Goal: Information Seeking & Learning: Learn about a topic

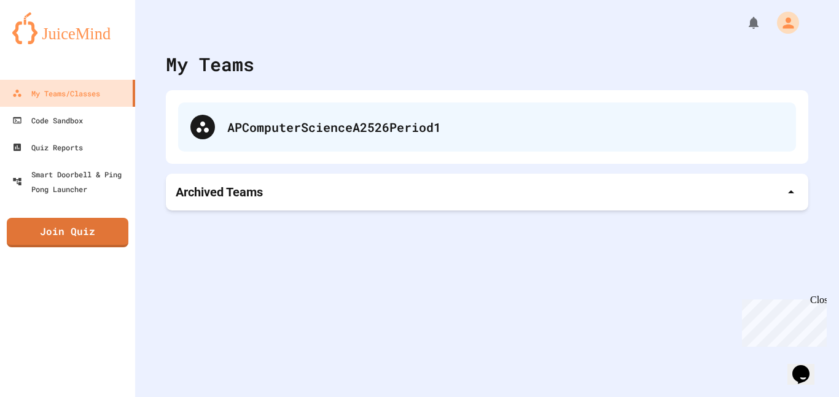
click at [307, 103] on div "APComputerScienceA2526Period1" at bounding box center [487, 127] width 618 height 49
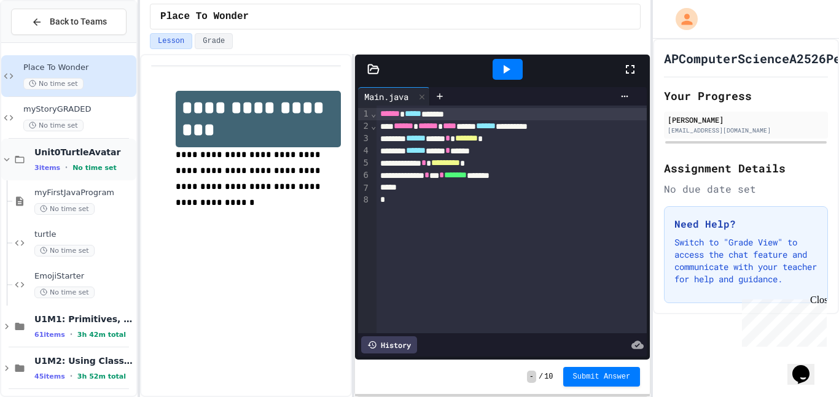
click at [6, 170] on div "Unit0TurtleAvatar 3 items • No time set" at bounding box center [68, 160] width 135 height 42
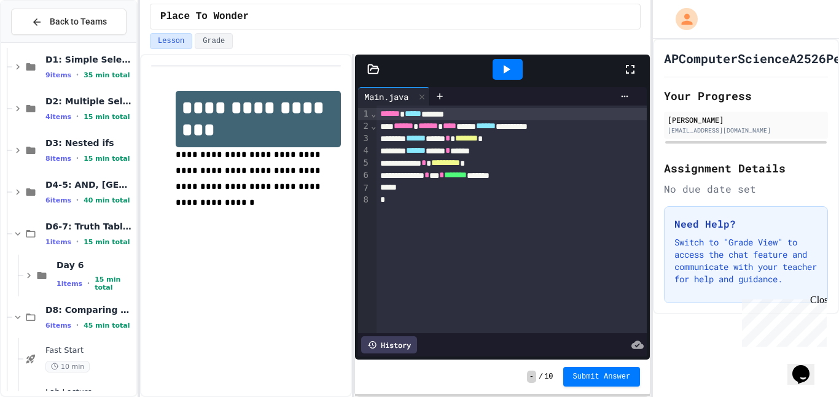
scroll to position [275, 0]
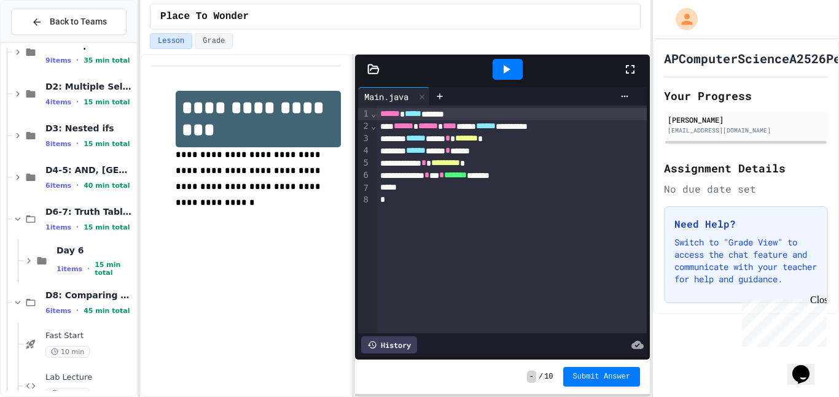
click at [10, 222] on div "D6-7: Truth Tables & Combinatorics, DeMorgan's Law 1 items • 15 min total" at bounding box center [68, 219] width 135 height 42
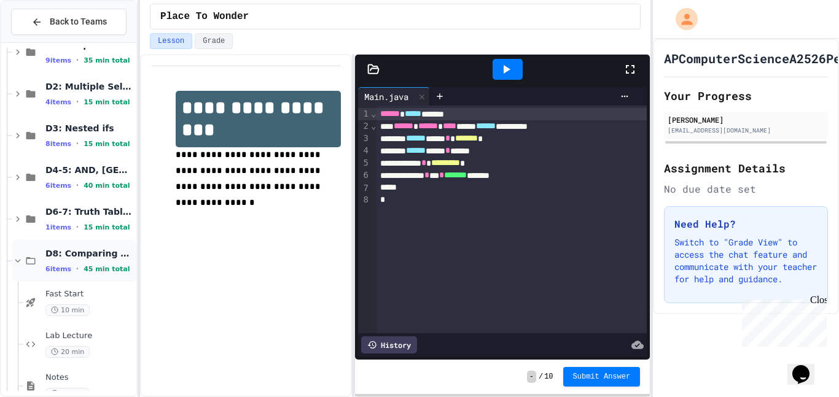
click at [17, 252] on div "D8: Comparing Objects 6 items • 45 min total" at bounding box center [74, 261] width 124 height 42
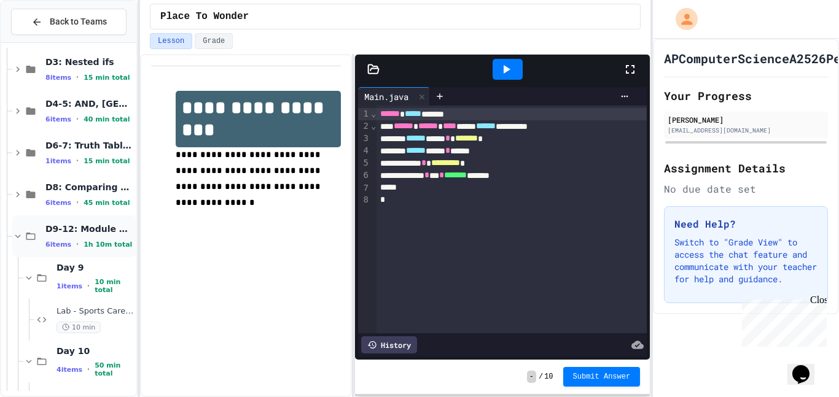
click at [17, 241] on icon at bounding box center [17, 236] width 11 height 11
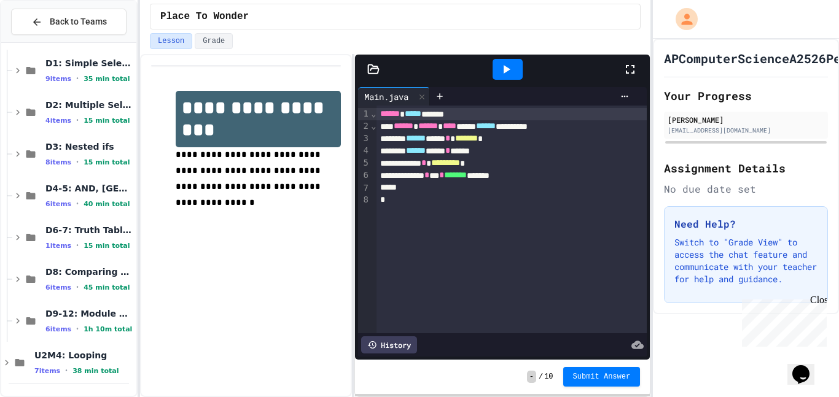
scroll to position [256, 0]
click at [13, 365] on icon at bounding box center [19, 362] width 15 height 11
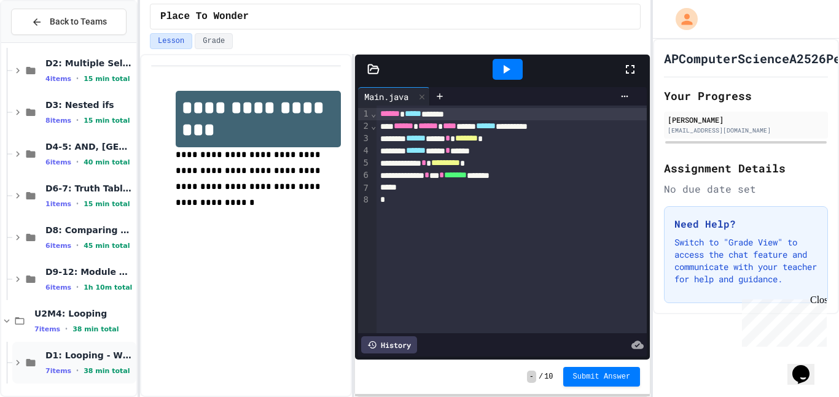
click at [13, 368] on div "D1: Looping - While Loops 7 items • 38 min total" at bounding box center [74, 363] width 124 height 42
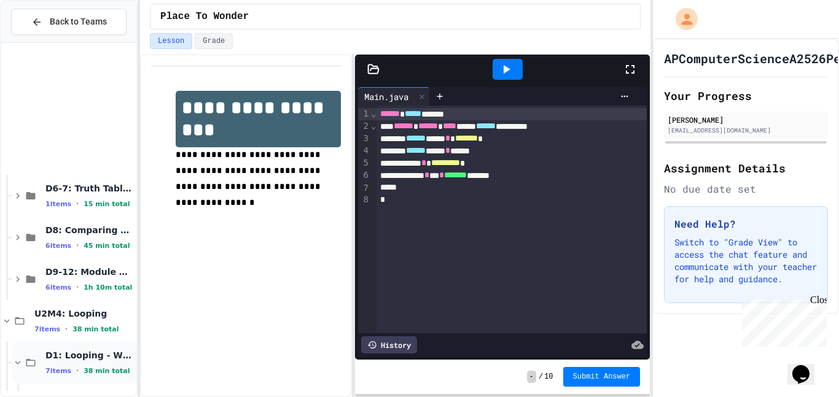
scroll to position [465, 0]
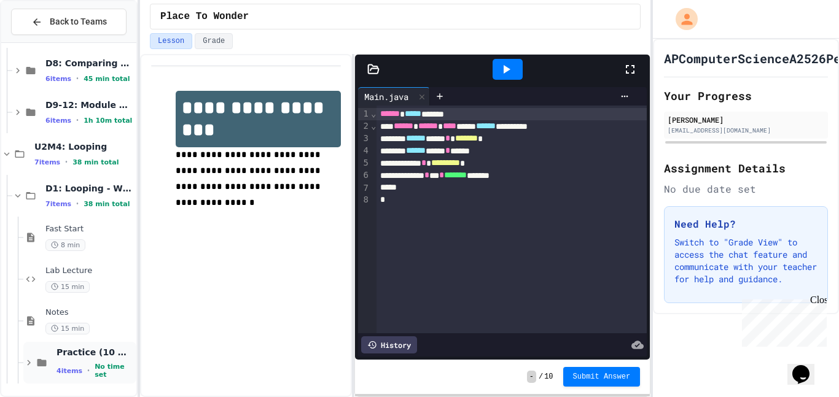
click at [45, 367] on icon at bounding box center [41, 362] width 15 height 11
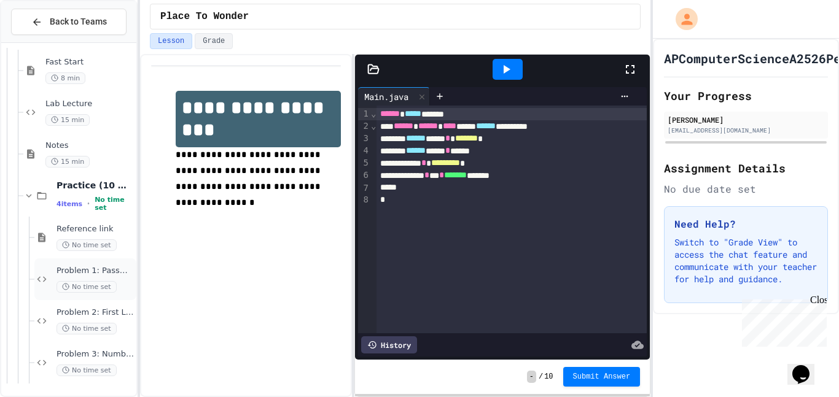
click at [64, 276] on span "Problem 1: Password Length Checker" at bounding box center [95, 271] width 77 height 10
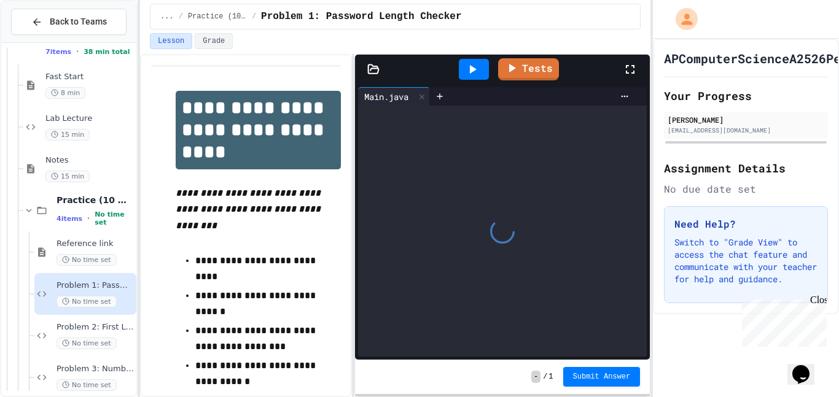
scroll to position [17, 0]
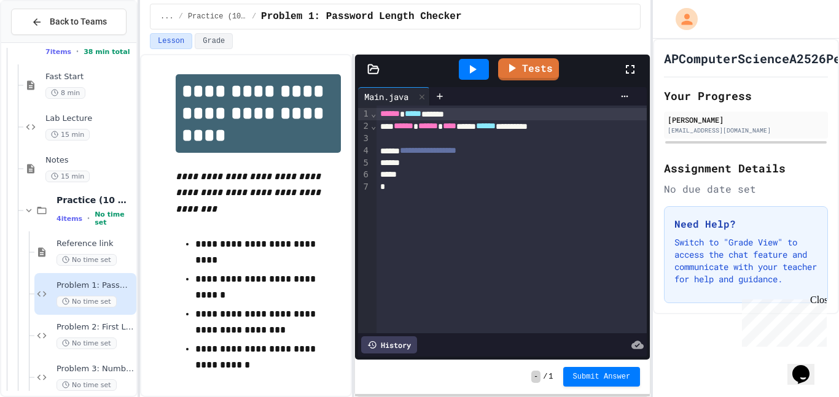
click at [512, 163] on div at bounding box center [511, 163] width 270 height 12
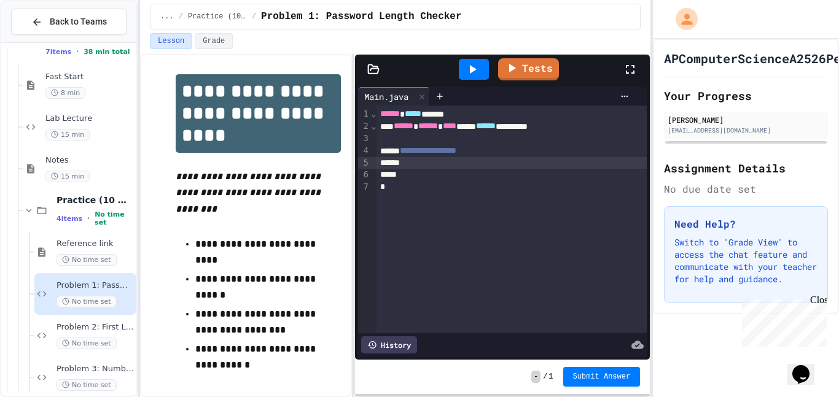
click at [380, 115] on span "******" at bounding box center [390, 113] width 20 height 9
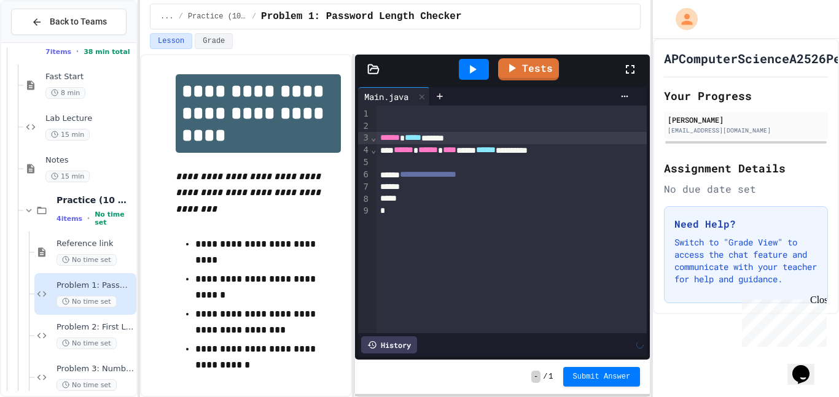
click at [380, 115] on div at bounding box center [511, 114] width 270 height 12
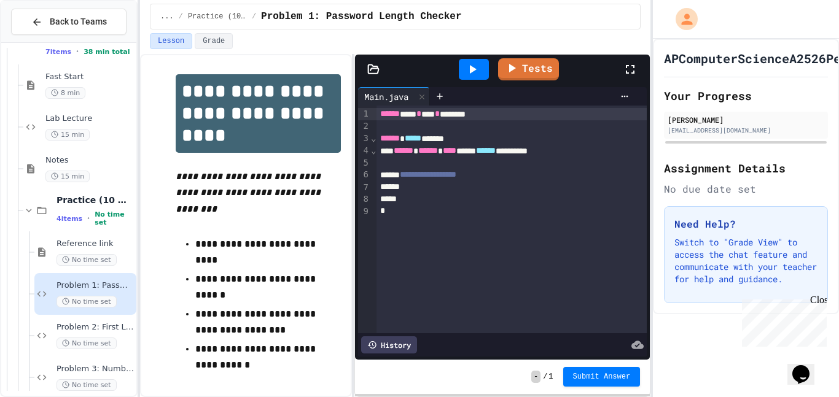
click at [528, 125] on div at bounding box center [511, 126] width 270 height 12
click at [545, 170] on div "**********" at bounding box center [511, 175] width 270 height 12
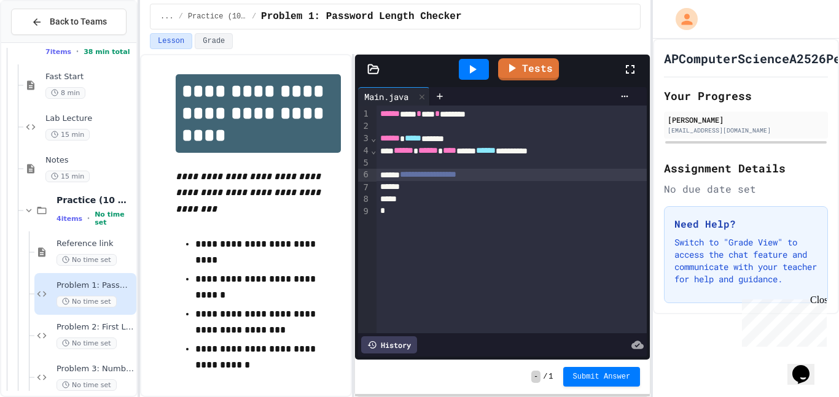
click at [492, 162] on div at bounding box center [511, 163] width 270 height 12
click at [521, 166] on div at bounding box center [511, 163] width 270 height 12
click at [543, 180] on div "**********" at bounding box center [511, 175] width 270 height 12
click at [563, 157] on div "**********" at bounding box center [511, 151] width 270 height 12
click at [565, 165] on div at bounding box center [511, 163] width 270 height 12
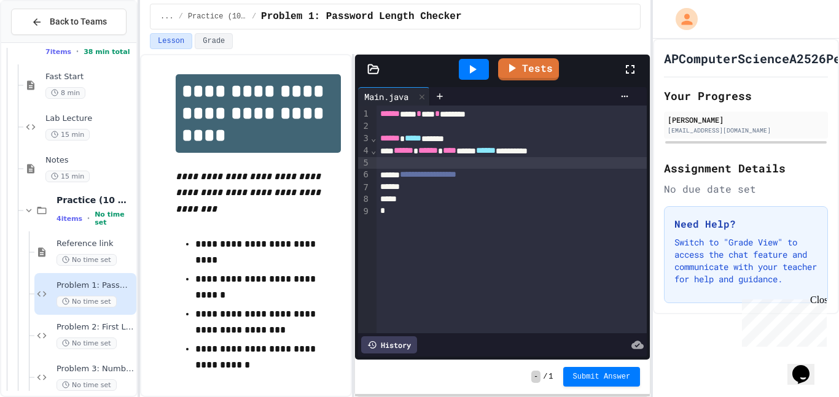
click at [563, 173] on div "**********" at bounding box center [511, 175] width 270 height 12
click at [561, 178] on div "**********" at bounding box center [511, 175] width 270 height 12
click at [469, 197] on div "*" at bounding box center [511, 199] width 270 height 12
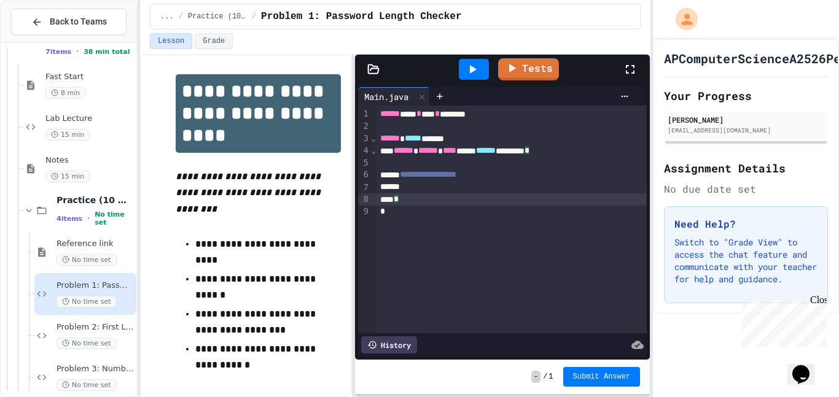
click at [471, 193] on div "*" at bounding box center [511, 199] width 270 height 12
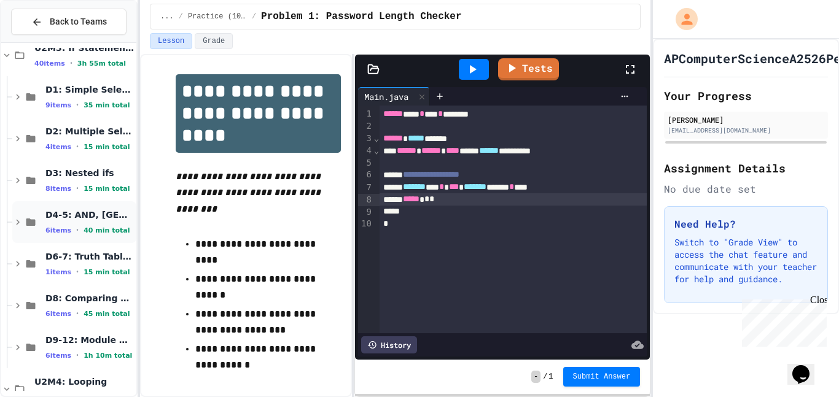
scroll to position [210, 0]
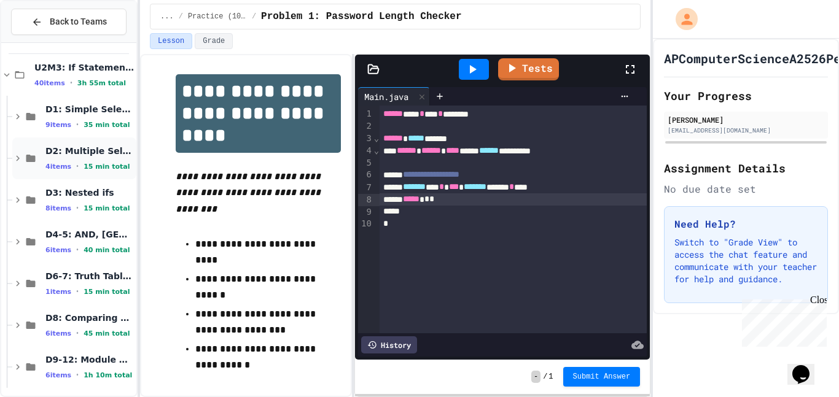
click at [69, 150] on span "D2: Multiple Selection (else)" at bounding box center [89, 151] width 88 height 11
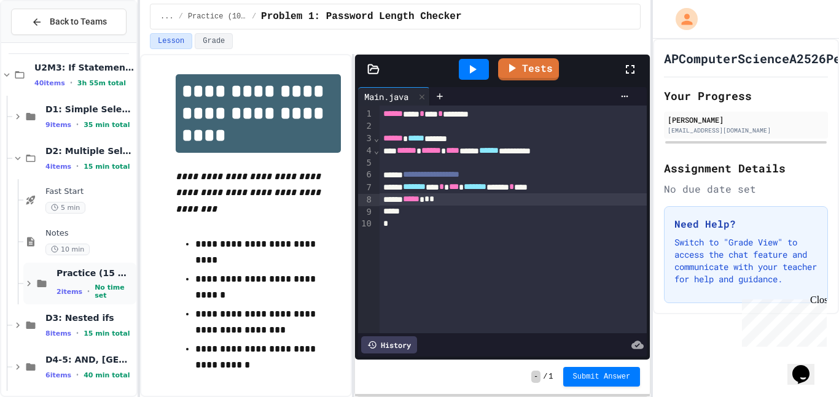
click at [77, 276] on span "Practice (15 mins)" at bounding box center [95, 273] width 77 height 11
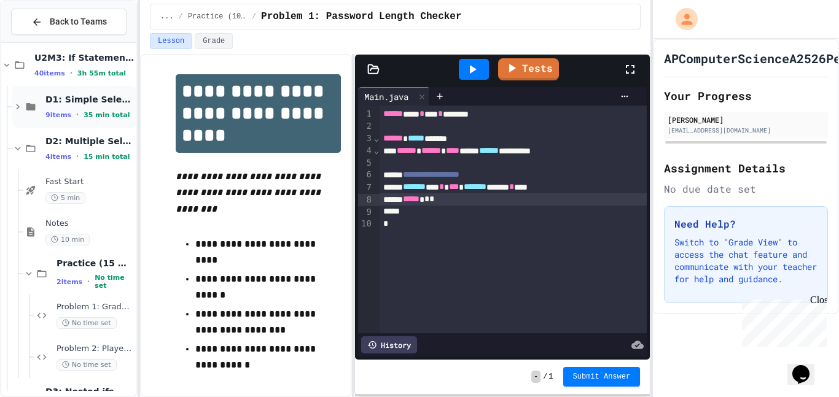
click at [79, 107] on div "D1: Simple Selection 9 items • 35 min total" at bounding box center [89, 107] width 88 height 26
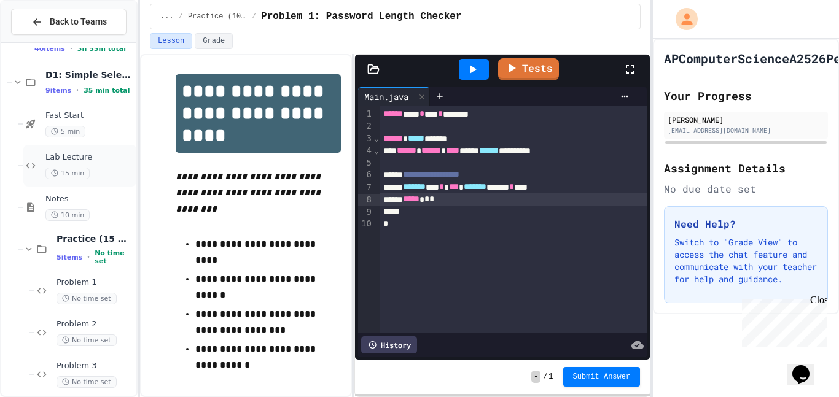
scroll to position [159, 0]
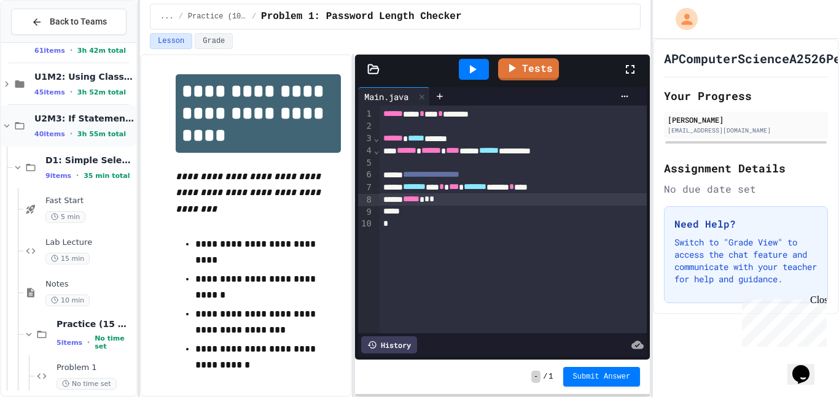
click at [87, 123] on span "U2M3: If Statements & Control Flow" at bounding box center [83, 118] width 99 height 11
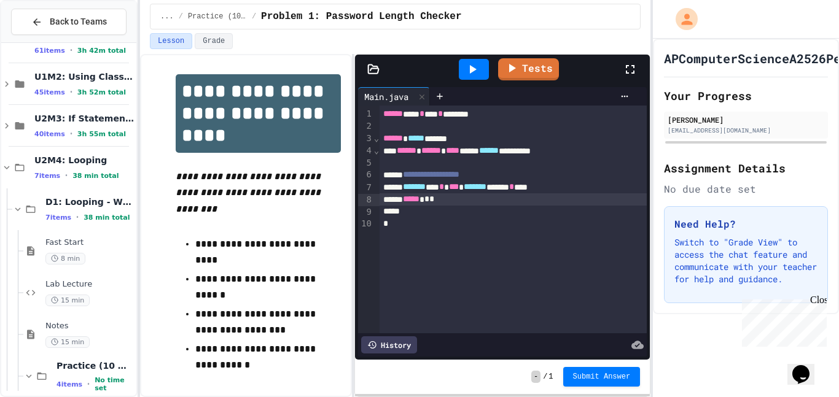
click at [87, 123] on span "U2M3: If Statements & Control Flow" at bounding box center [83, 118] width 99 height 11
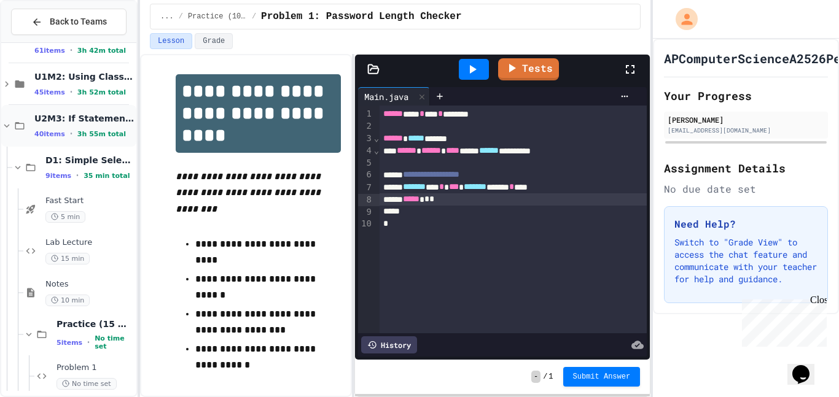
click at [88, 131] on span "3h 55m total" at bounding box center [101, 134] width 49 height 8
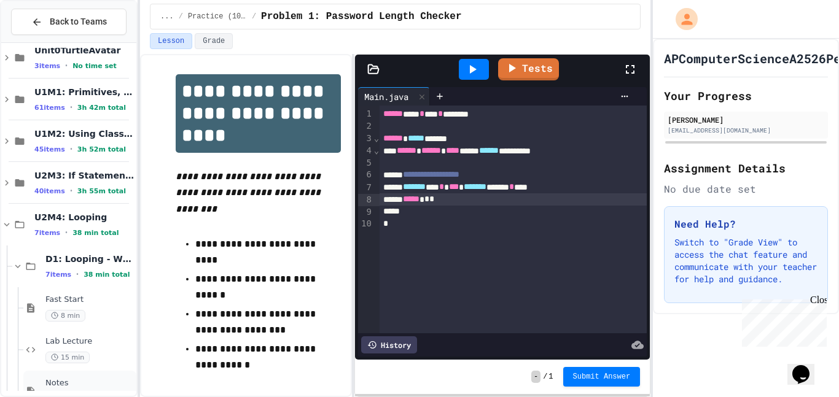
scroll to position [90, 0]
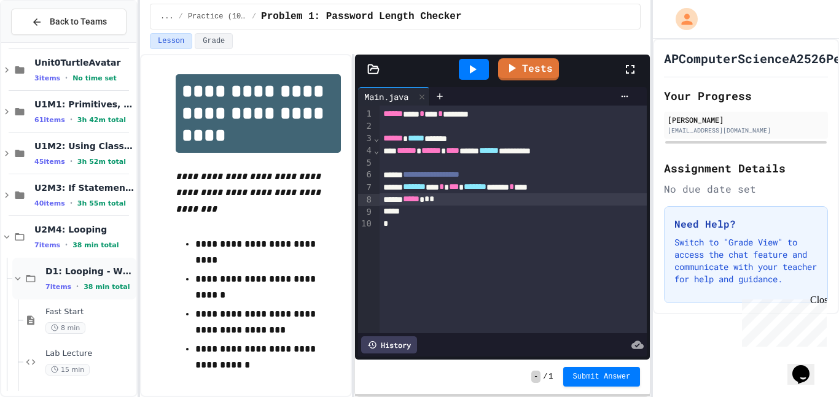
click at [27, 265] on div "D1: Looping - While Loops 7 items • 38 min total" at bounding box center [74, 279] width 124 height 42
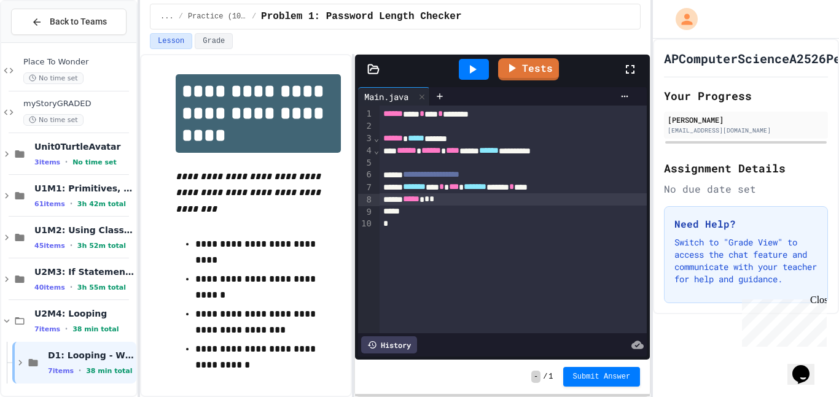
scroll to position [0, 0]
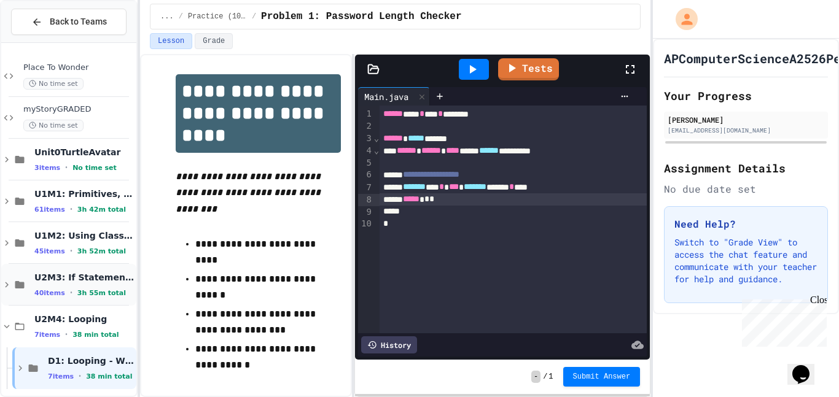
click at [26, 271] on div "U2M3: If Statements & Control Flow 40 items • 3h 55m total" at bounding box center [68, 285] width 135 height 42
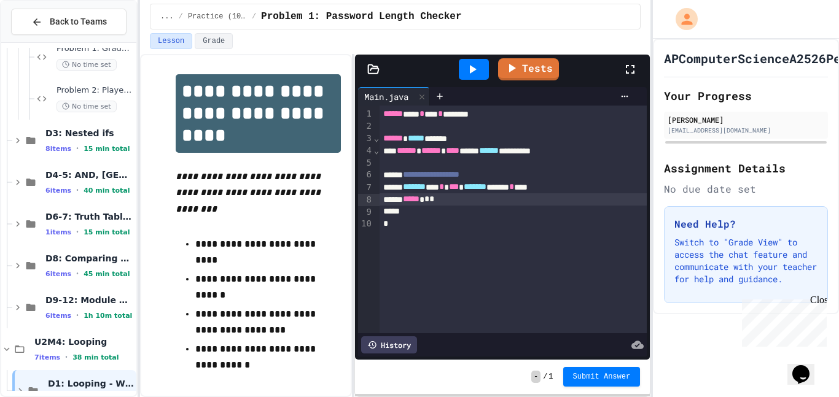
scroll to position [924, 0]
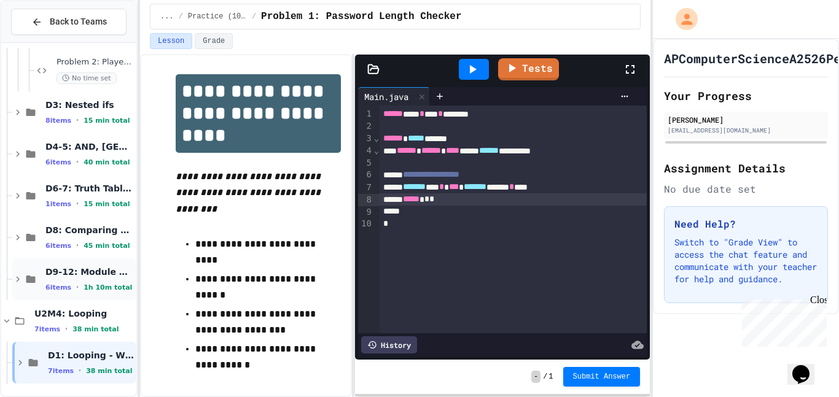
click at [37, 275] on icon at bounding box center [30, 279] width 15 height 11
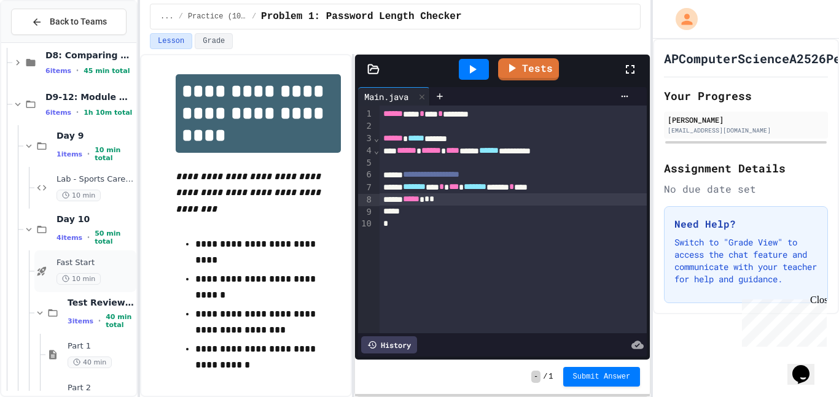
scroll to position [1096, 0]
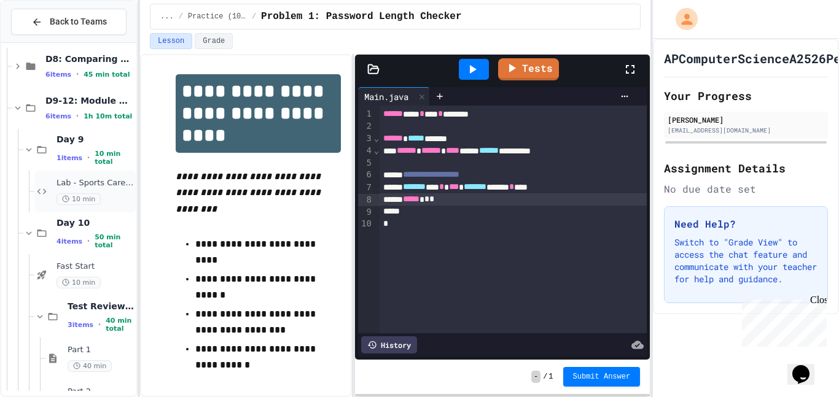
click at [84, 198] on span "10 min" at bounding box center [79, 199] width 44 height 12
